Goal: Task Accomplishment & Management: Manage account settings

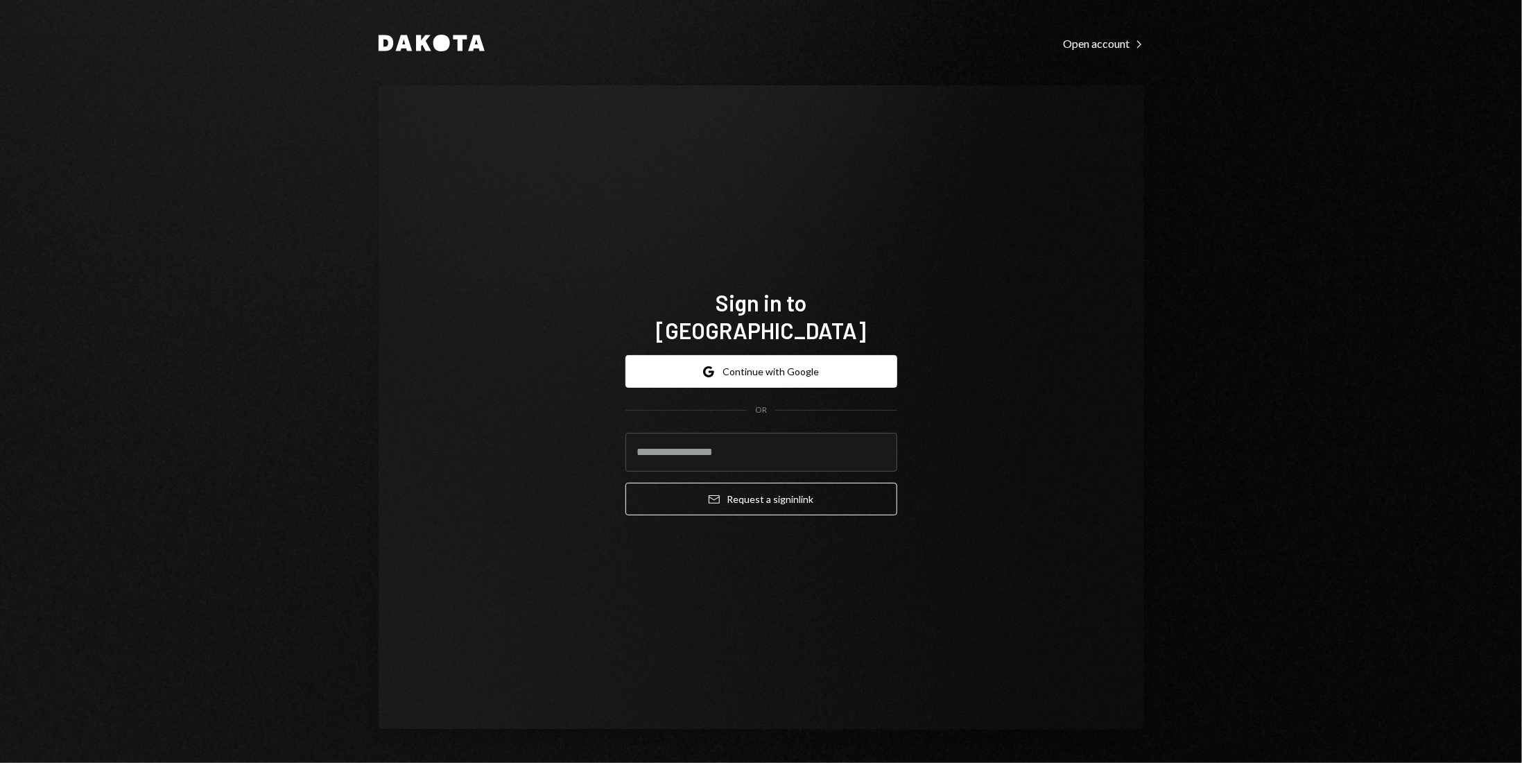
click at [759, 362] on button "Google Continue with Google" at bounding box center [761, 371] width 272 height 33
click at [717, 433] on input "email" at bounding box center [761, 452] width 272 height 39
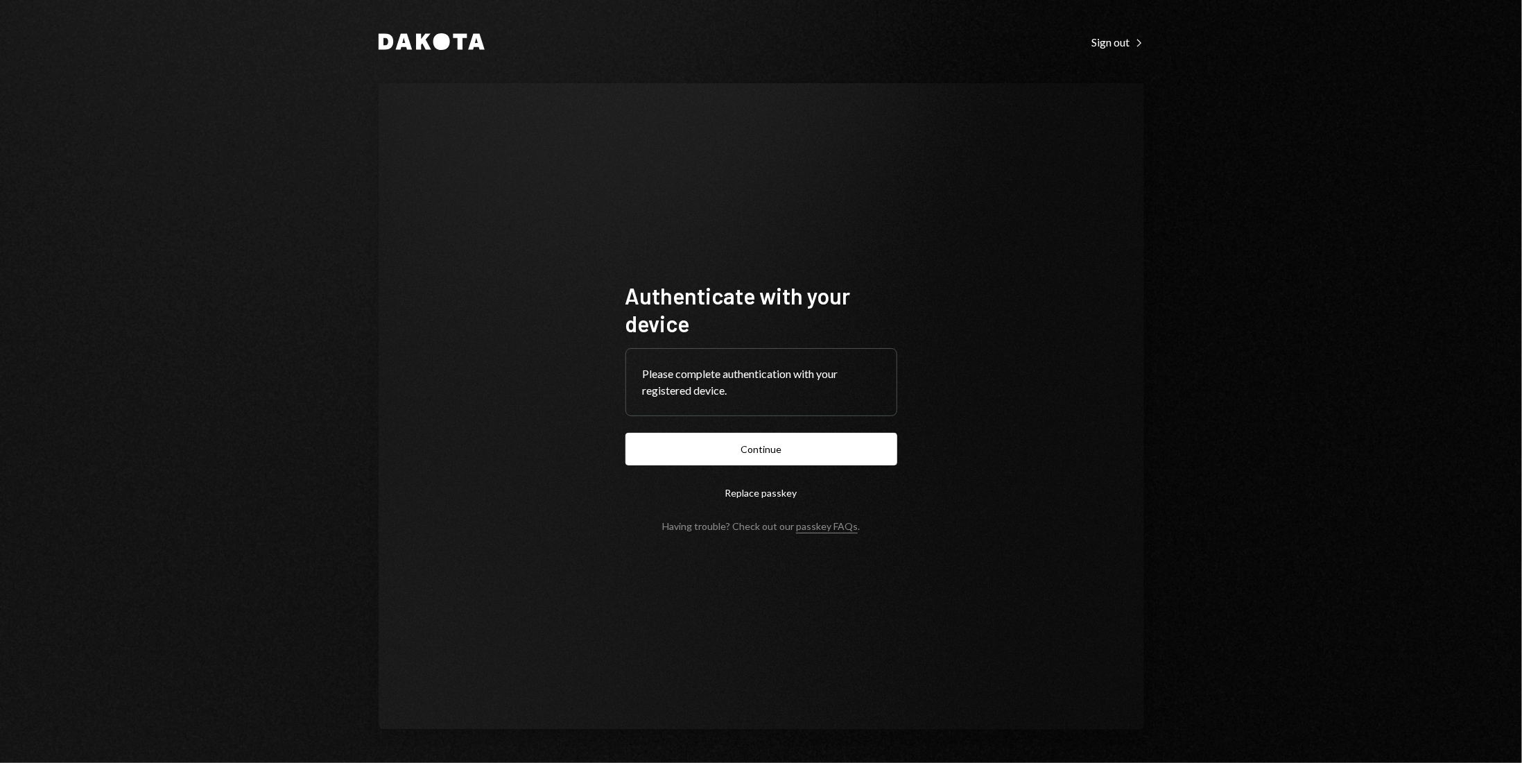
click at [783, 447] on button "Continue" at bounding box center [761, 449] width 272 height 33
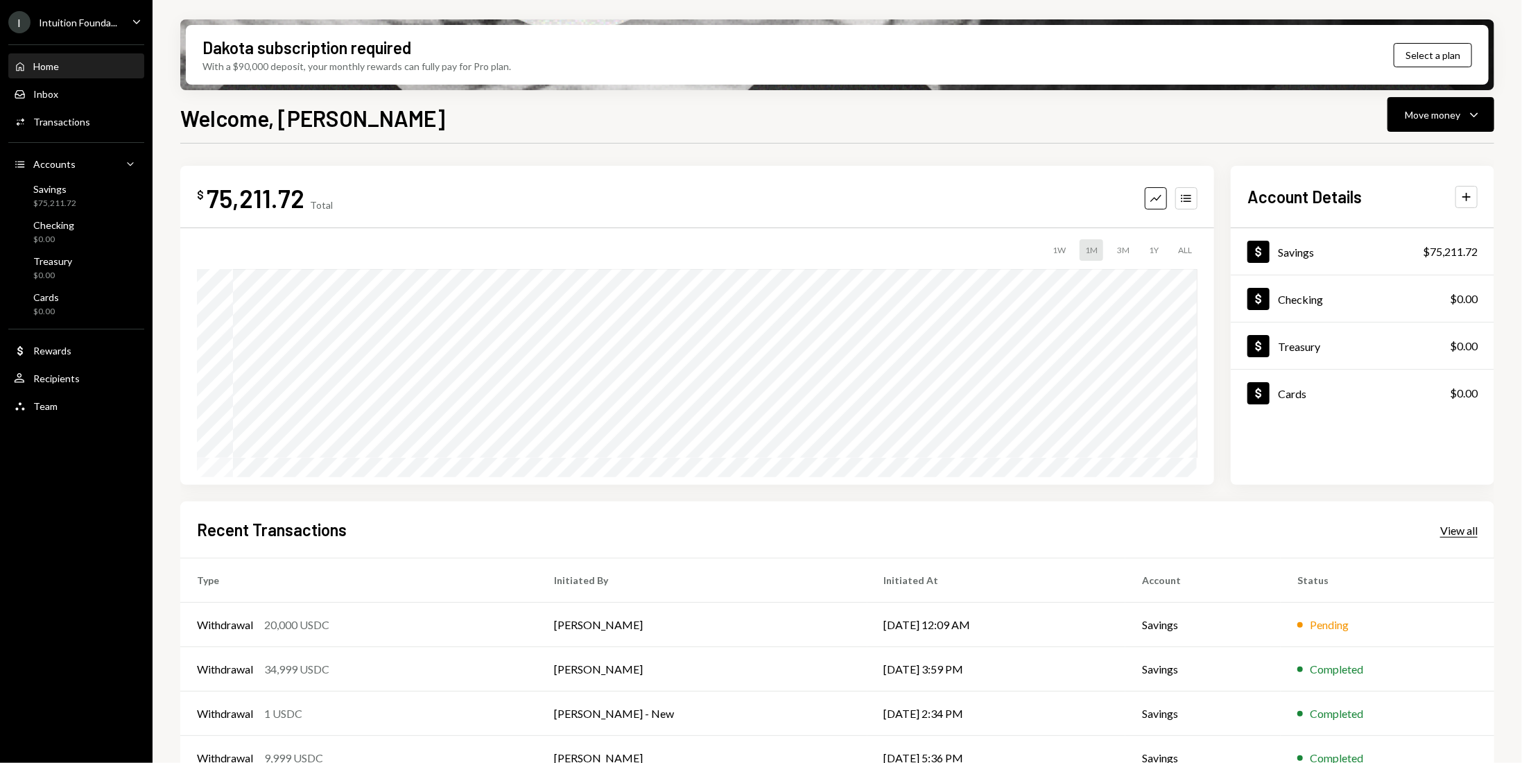
click at [1466, 530] on div "View all" at bounding box center [1458, 531] width 37 height 14
